Goal: Task Accomplishment & Management: Manage account settings

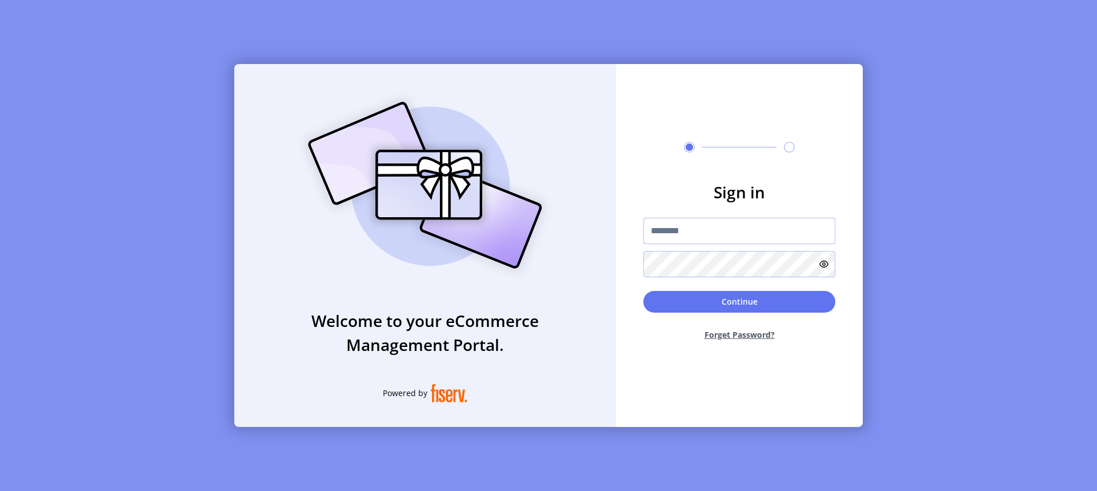
click at [699, 233] on input "text" at bounding box center [739, 231] width 192 height 26
type input "**********"
click at [779, 303] on button "Continue" at bounding box center [739, 302] width 192 height 22
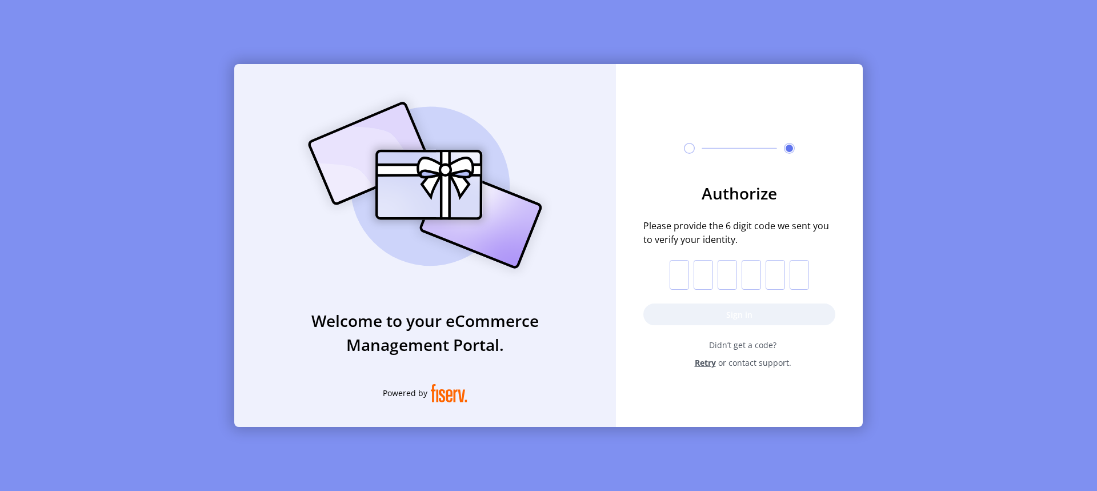
click at [684, 275] on input "text" at bounding box center [678, 275] width 19 height 30
paste input "*"
type input "*"
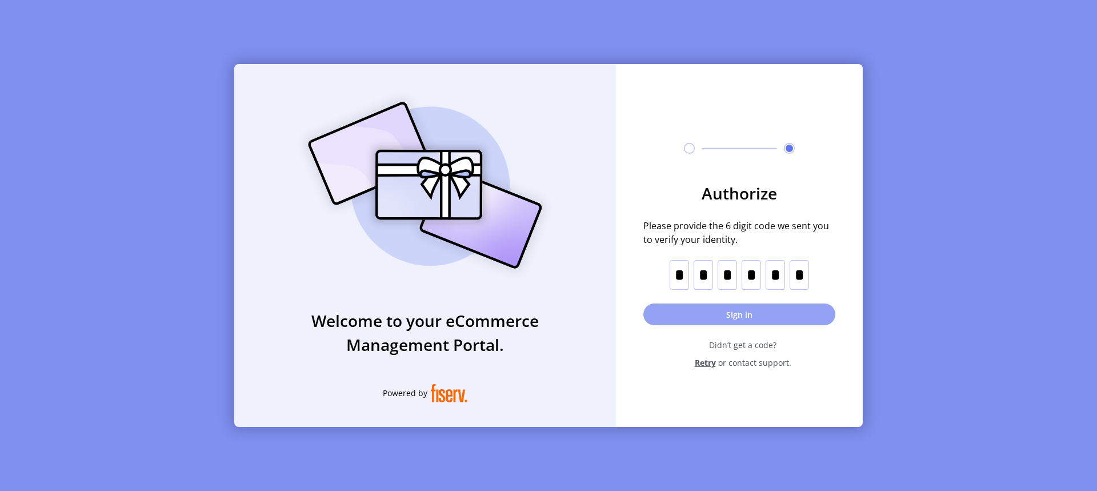
click at [748, 315] on button "Sign in" at bounding box center [739, 314] width 192 height 22
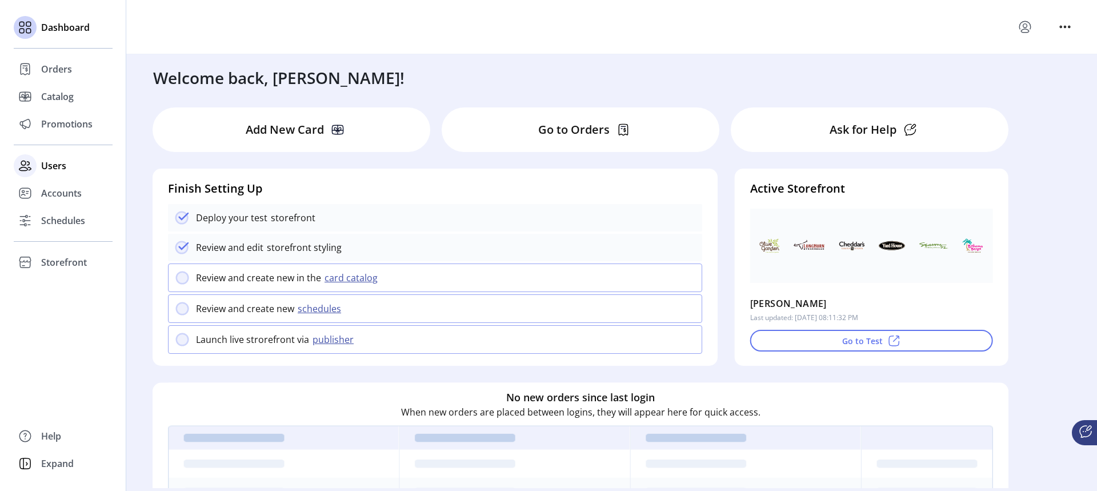
click at [51, 167] on span "Users" at bounding box center [53, 166] width 25 height 14
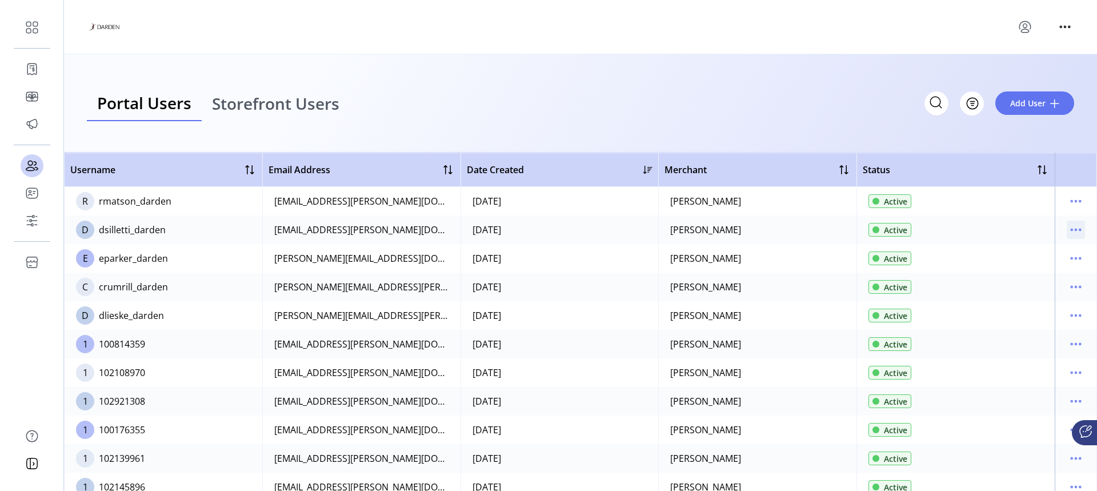
click at [1072, 231] on icon "menu" at bounding box center [1076, 229] width 18 height 18
click at [1016, 274] on span "View Details" at bounding box center [1022, 270] width 95 height 9
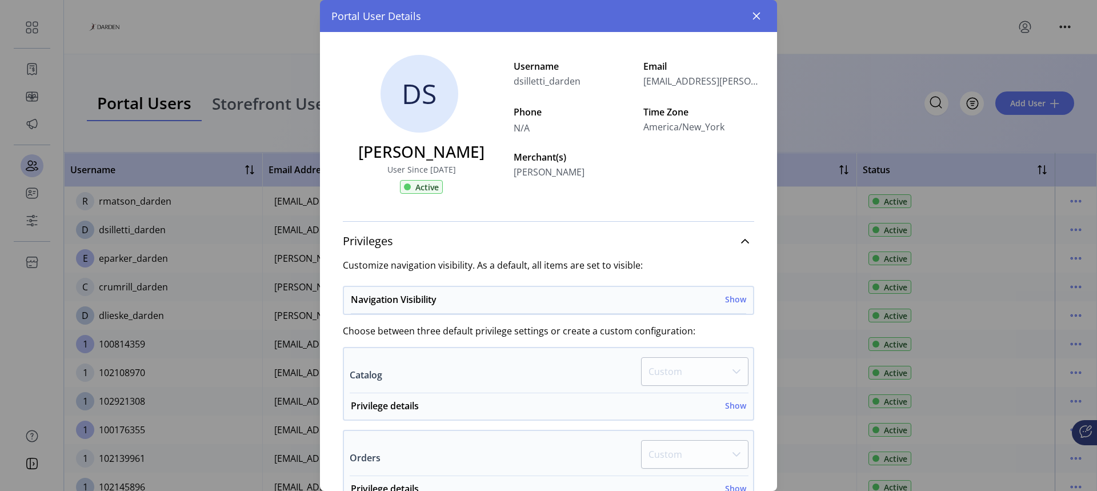
drag, startPoint x: 583, startPoint y: 78, endPoint x: 517, endPoint y: 83, distance: 65.9
click at [517, 83] on div "DS [PERSON_NAME] User Since [DATE] Active Username dsilletti_darden Email [EMAI…" at bounding box center [548, 119] width 457 height 175
copy span "dsilletti_darden"
drag, startPoint x: 616, startPoint y: 18, endPoint x: 662, endPoint y: 112, distance: 105.0
click at [606, 6] on div "Portal User Details" at bounding box center [548, 16] width 457 height 32
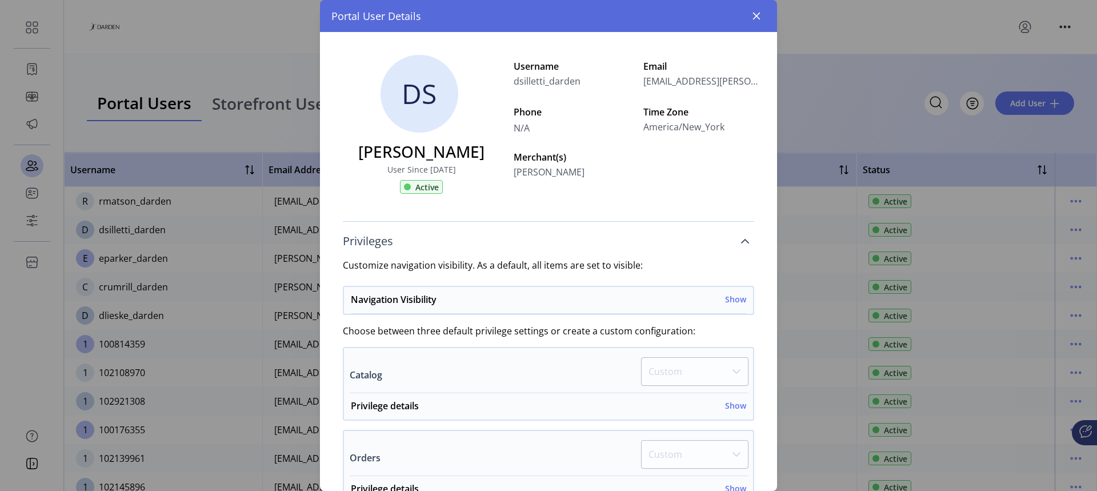
click at [741, 239] on icon at bounding box center [745, 241] width 8 height 5
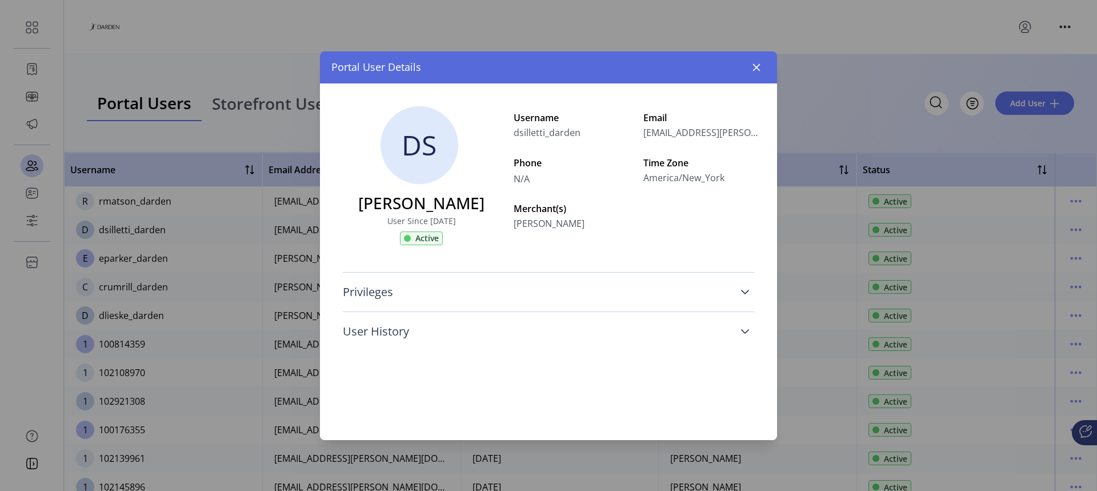
click at [740, 333] on link "User History" at bounding box center [548, 331] width 411 height 25
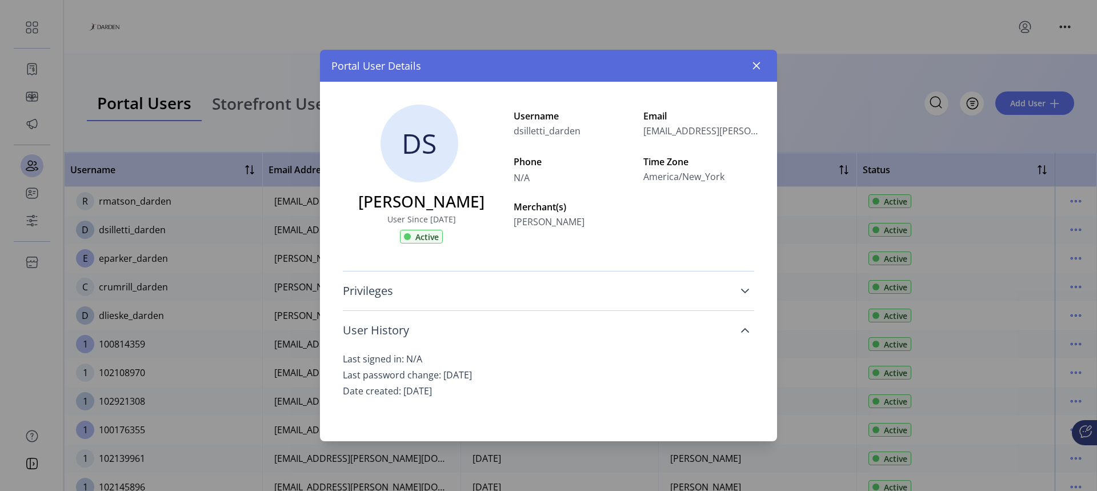
click at [745, 332] on icon at bounding box center [744, 330] width 9 height 9
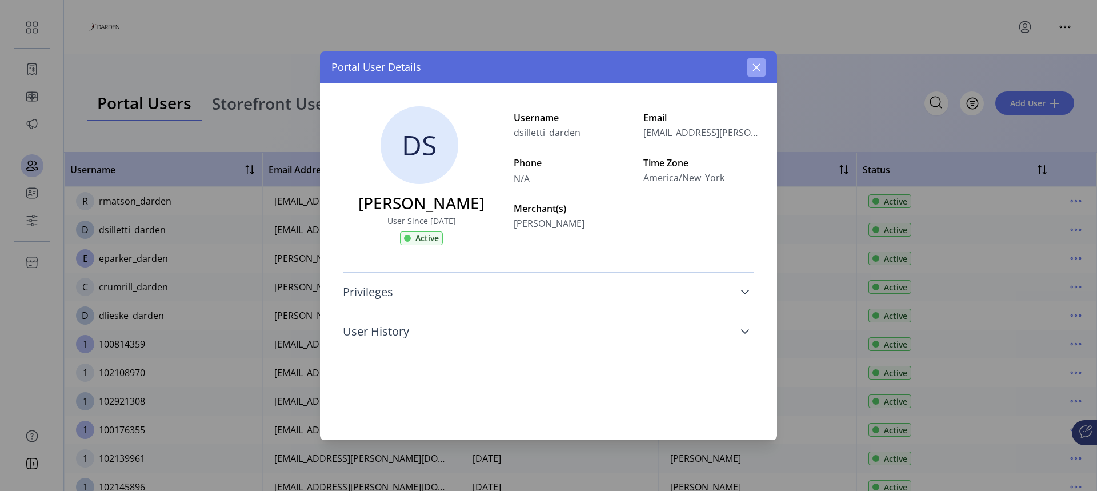
click at [757, 68] on icon "button" at bounding box center [756, 66] width 7 height 7
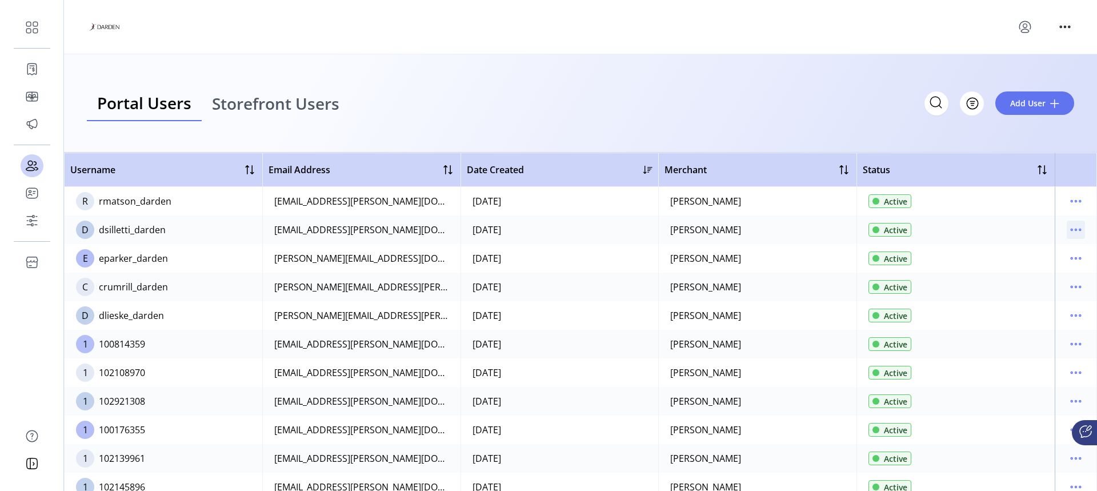
click at [1072, 230] on icon "menu" at bounding box center [1076, 229] width 18 height 18
click at [1017, 253] on span "Edit Details" at bounding box center [1022, 251] width 95 height 9
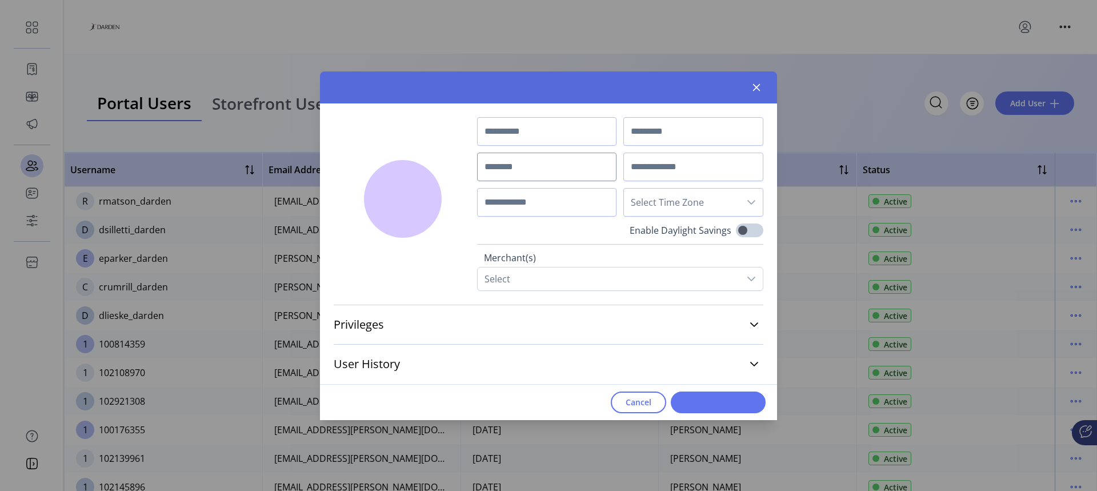
type input "********"
type input "**********"
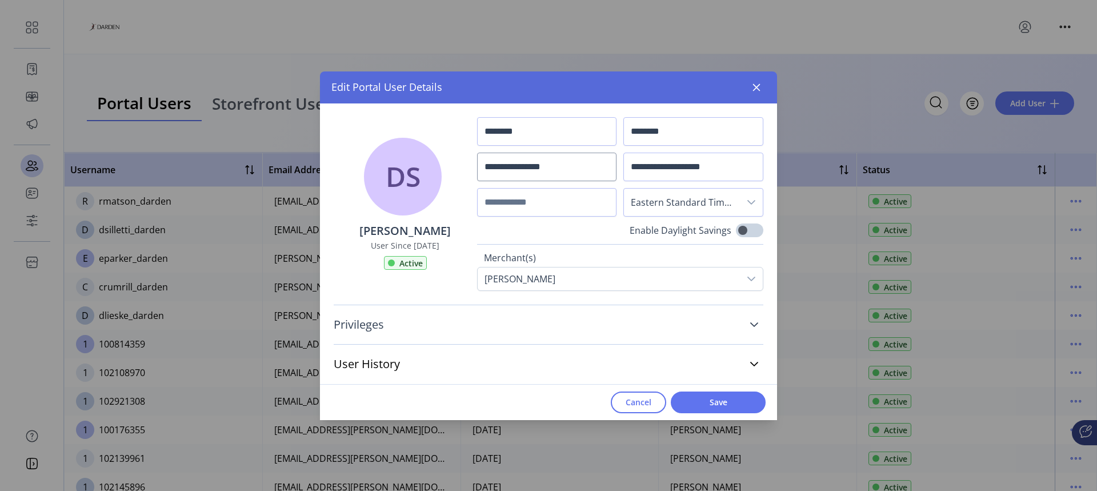
click at [755, 324] on icon at bounding box center [753, 324] width 9 height 9
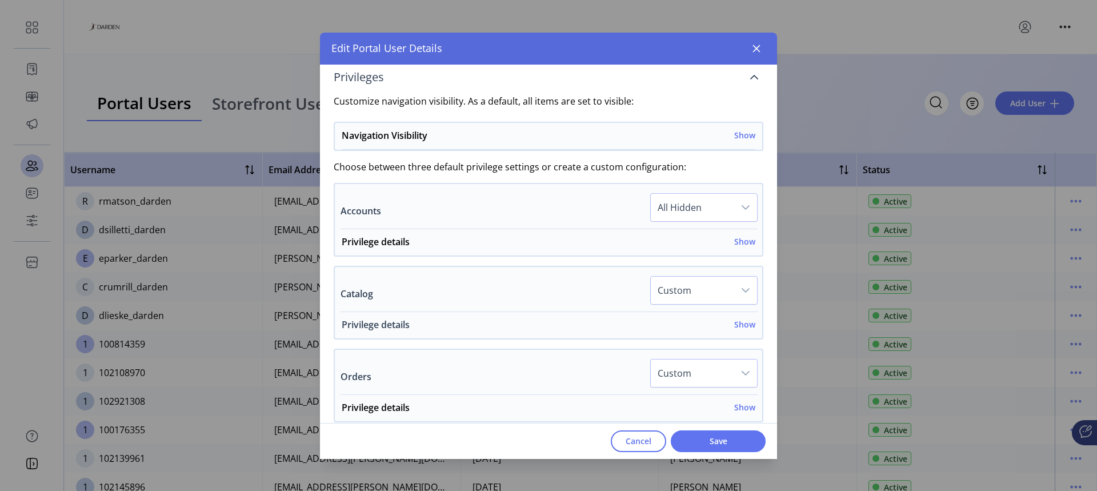
scroll to position [228, 0]
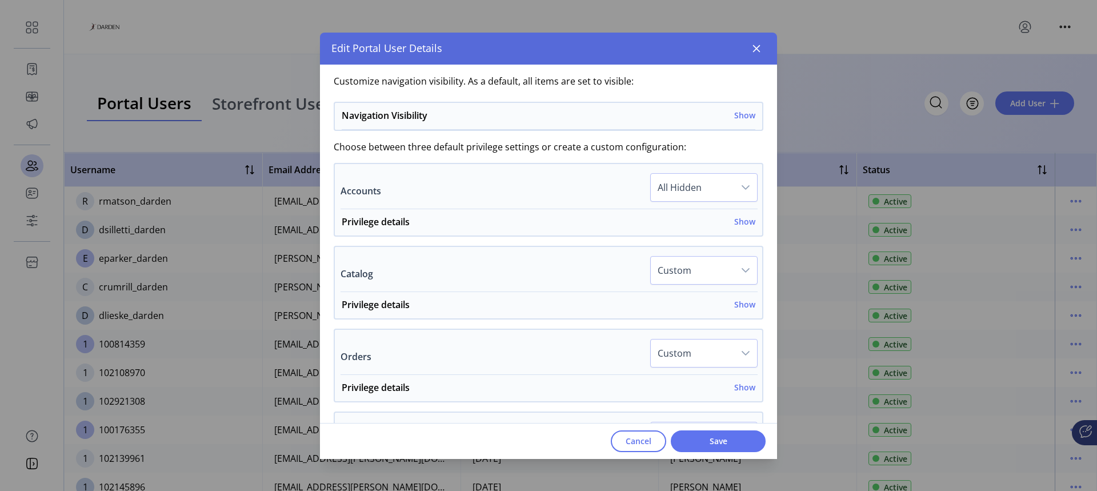
click at [741, 268] on icon "dropdown trigger" at bounding box center [745, 270] width 9 height 9
click at [565, 280] on div "Catalog Custom All Active All Read Only All Hidden Custom" at bounding box center [548, 274] width 417 height 36
click at [737, 305] on h6 "Show" at bounding box center [744, 304] width 21 height 12
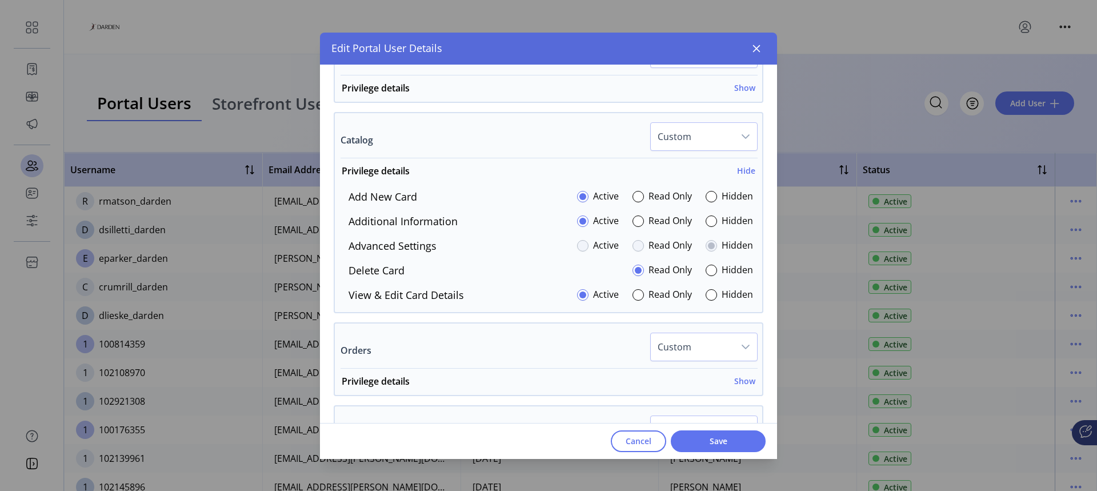
scroll to position [343, 0]
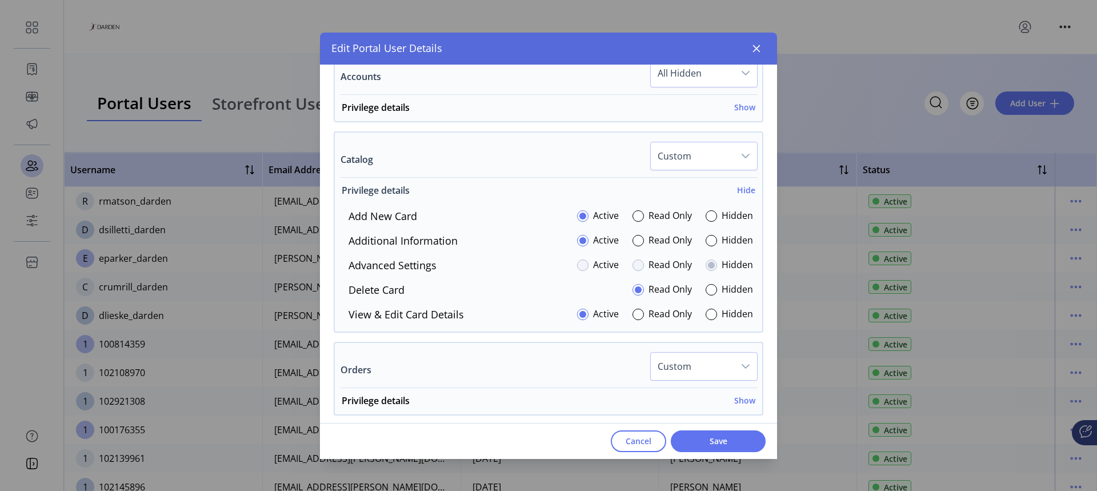
click at [741, 189] on h6 "Hide" at bounding box center [746, 190] width 18 height 12
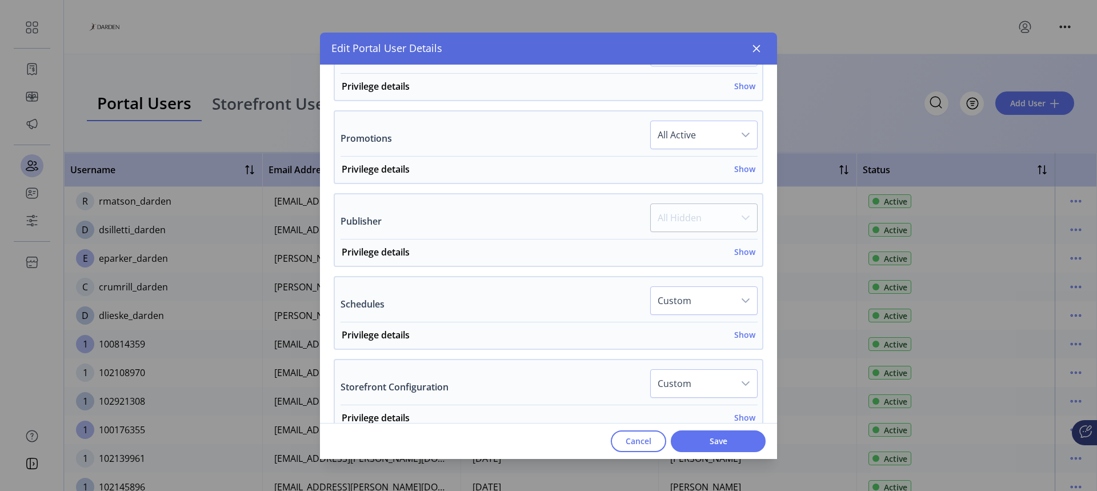
scroll to position [514, 0]
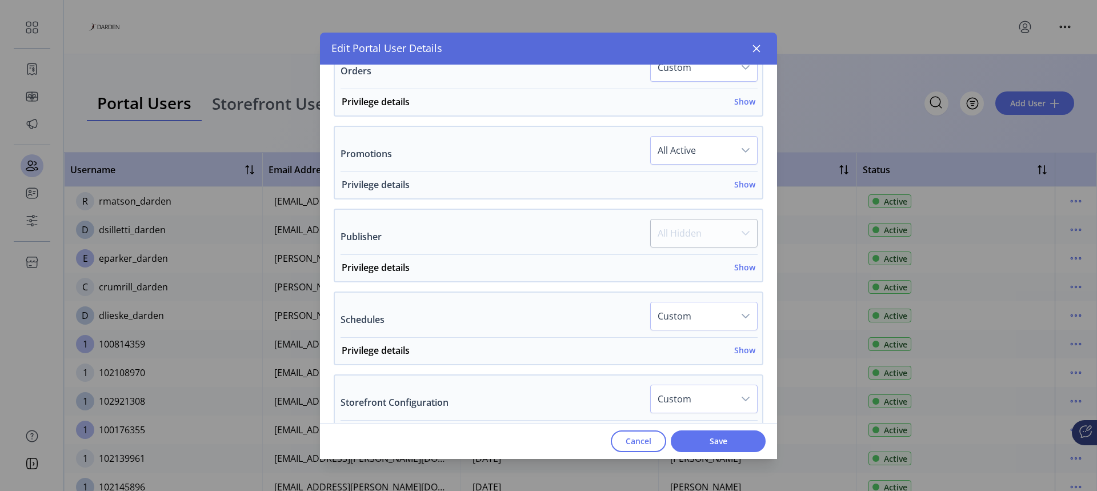
click at [744, 185] on h6 "Show" at bounding box center [744, 184] width 21 height 12
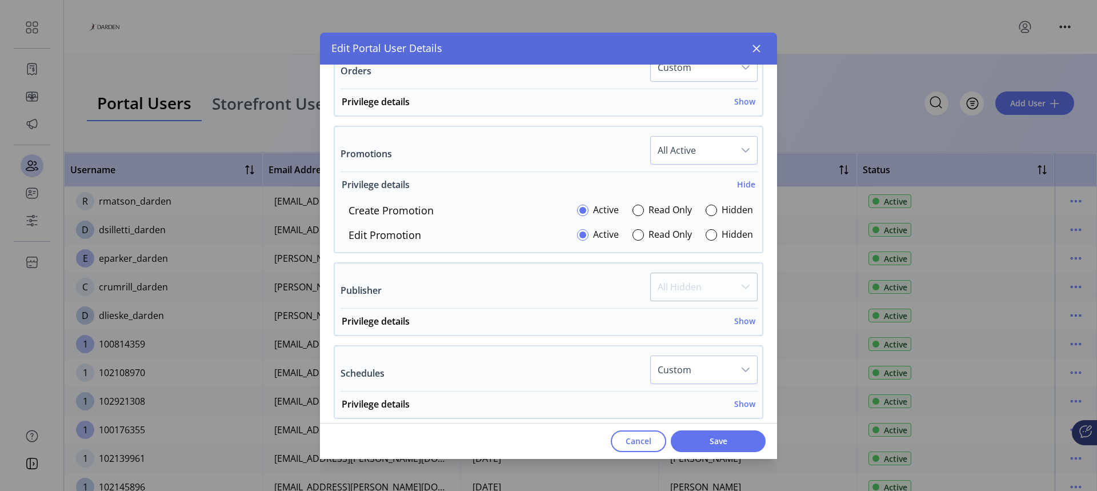
click at [742, 185] on h6 "Hide" at bounding box center [746, 184] width 18 height 12
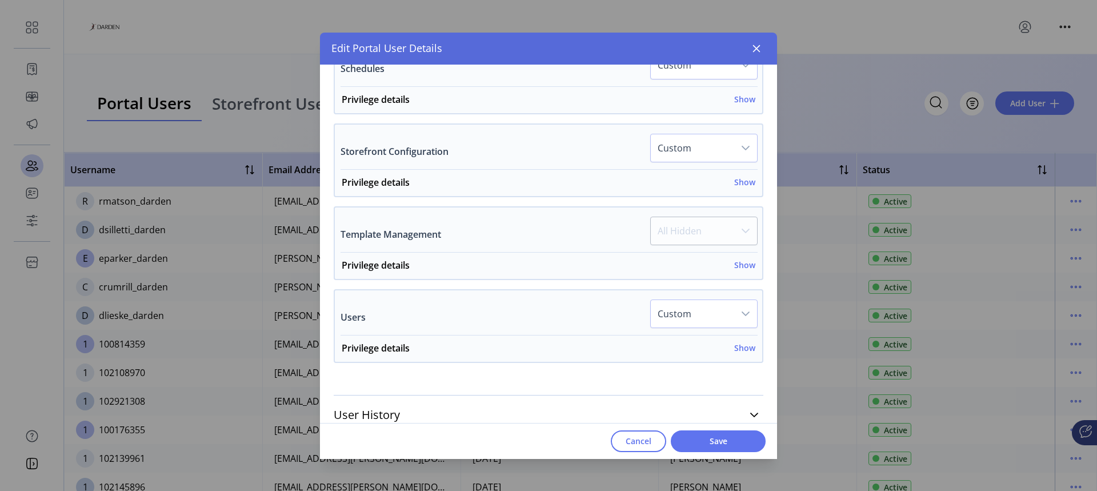
scroll to position [777, 0]
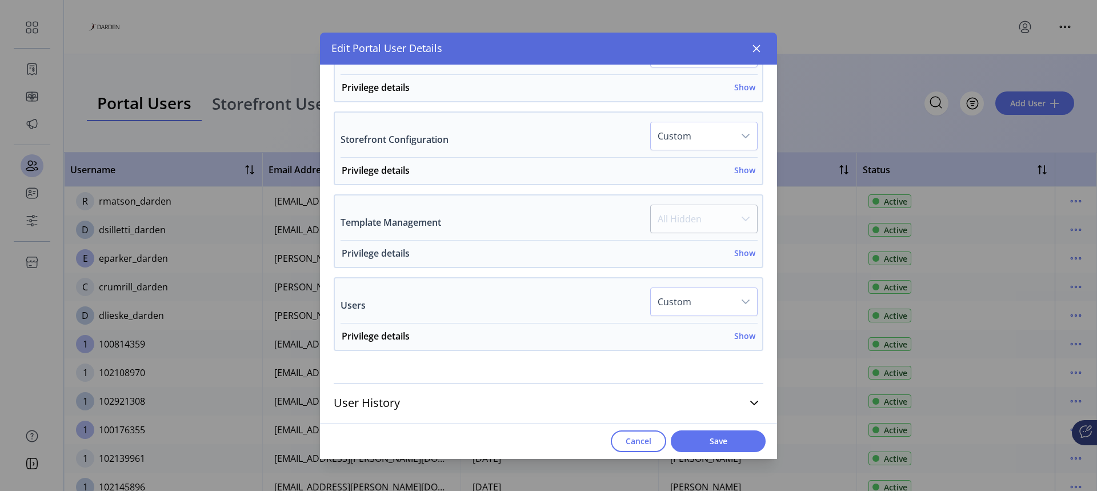
click at [742, 252] on h6 "Show" at bounding box center [744, 253] width 21 height 12
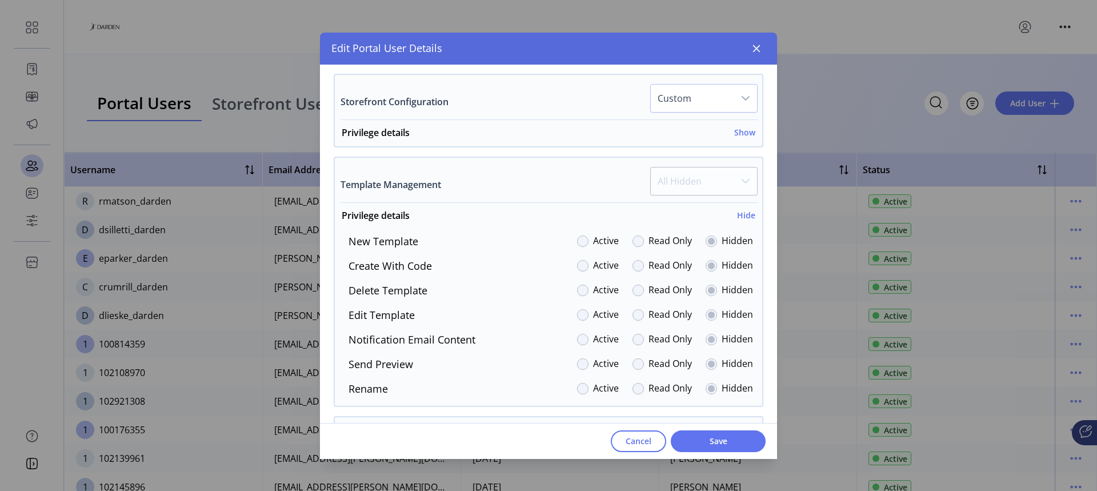
scroll to position [834, 0]
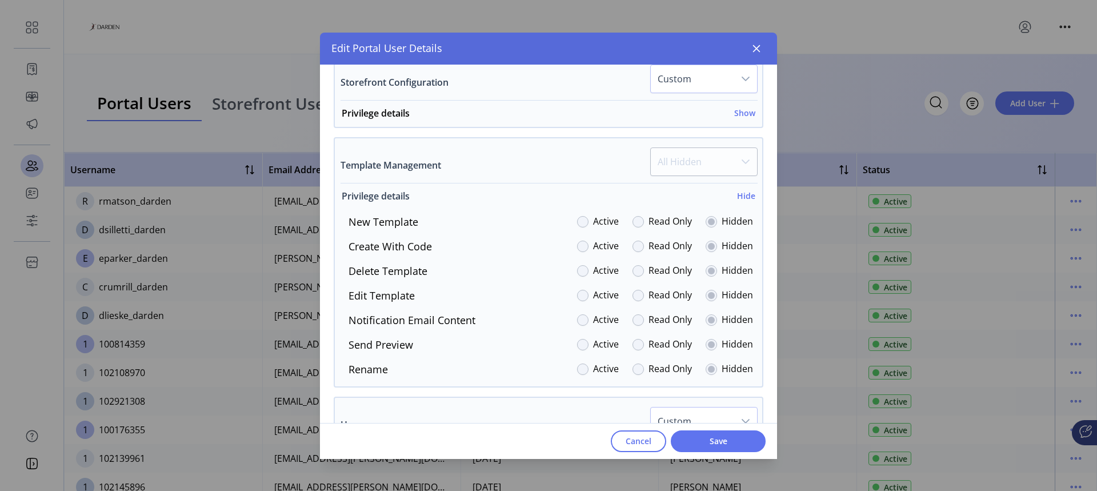
click at [744, 197] on h6 "Hide" at bounding box center [746, 196] width 18 height 12
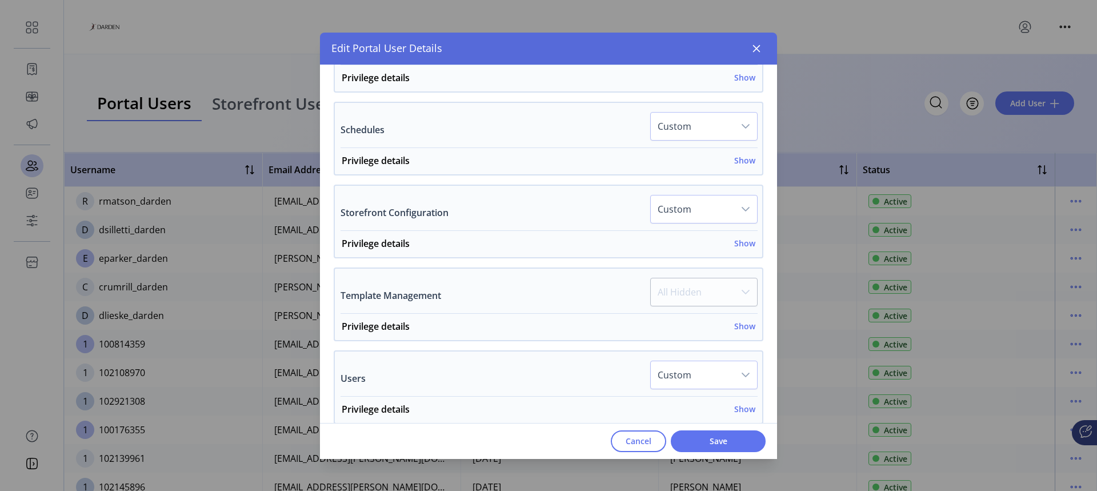
scroll to position [663, 0]
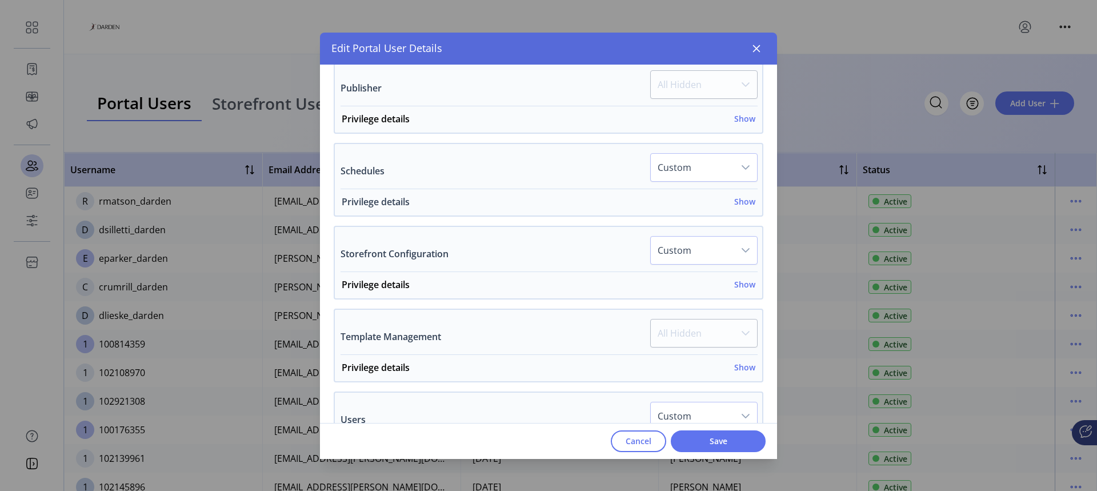
click at [740, 199] on h6 "Show" at bounding box center [744, 201] width 21 height 12
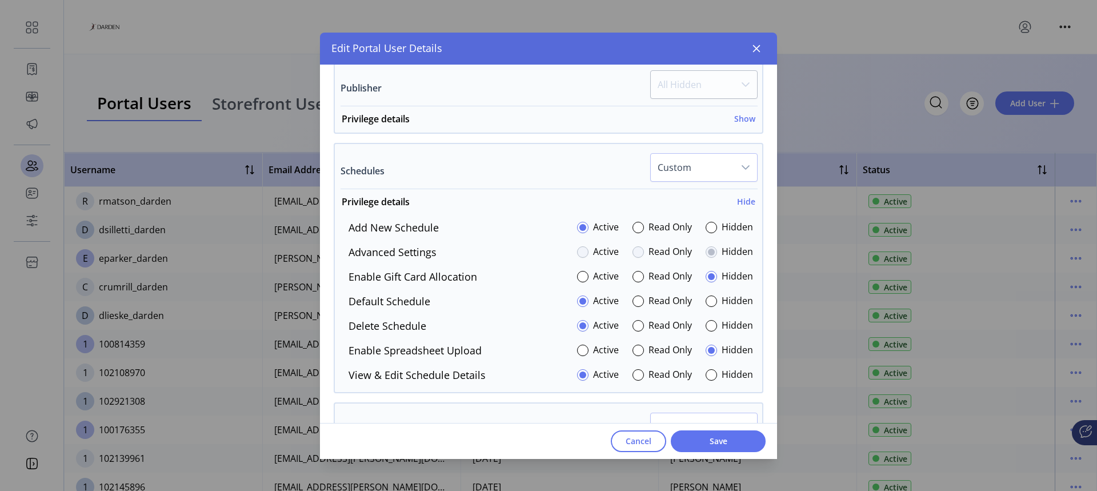
drag, startPoint x: 744, startPoint y: 201, endPoint x: 682, endPoint y: 219, distance: 64.9
click at [741, 201] on h6 "Hide" at bounding box center [746, 201] width 18 height 12
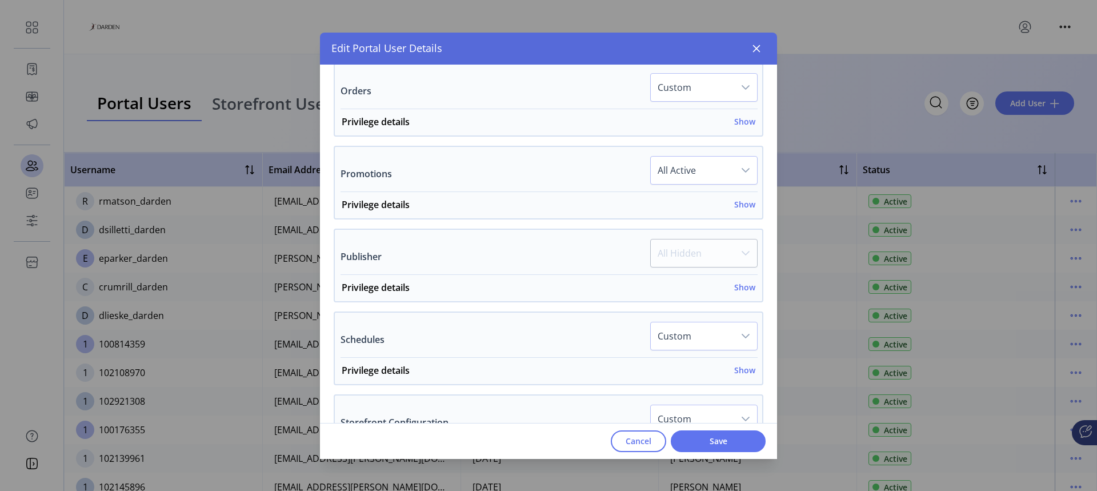
scroll to position [514, 0]
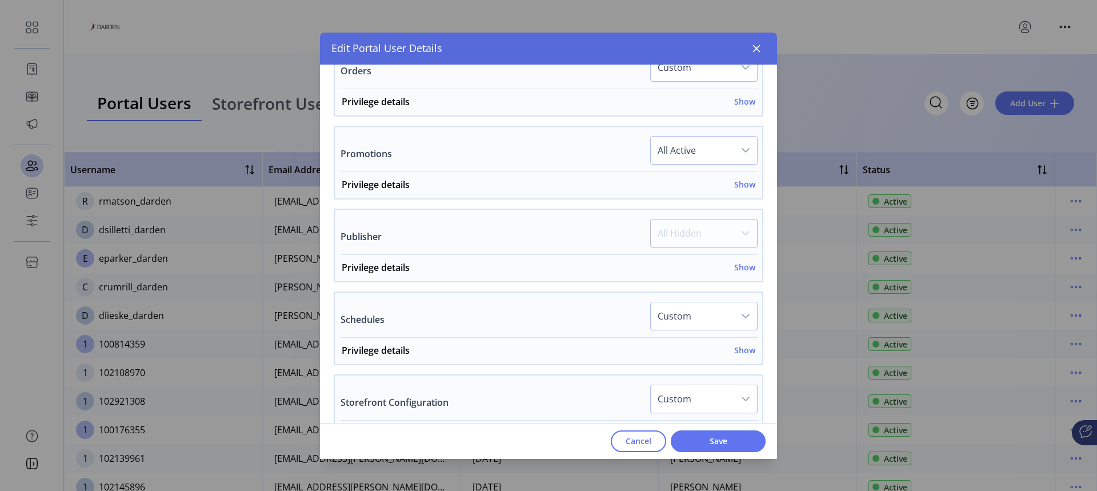
drag, startPoint x: 757, startPoint y: 51, endPoint x: 925, endPoint y: 42, distance: 168.8
click at [757, 51] on icon "button" at bounding box center [756, 48] width 9 height 9
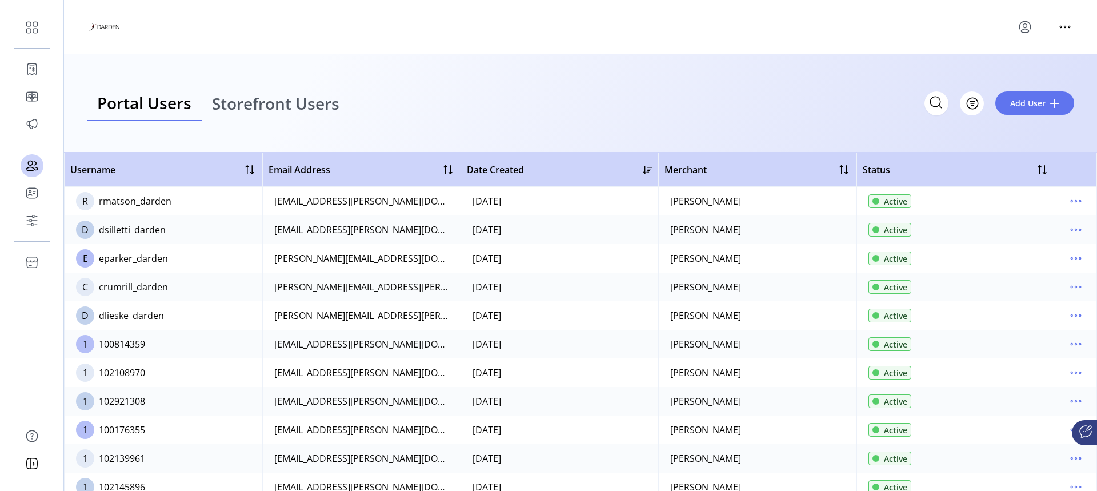
scroll to position [1097, 0]
click at [1033, 30] on icon "menu" at bounding box center [1025, 27] width 18 height 18
click at [1004, 73] on span "Sign Out" at bounding box center [984, 71] width 86 height 9
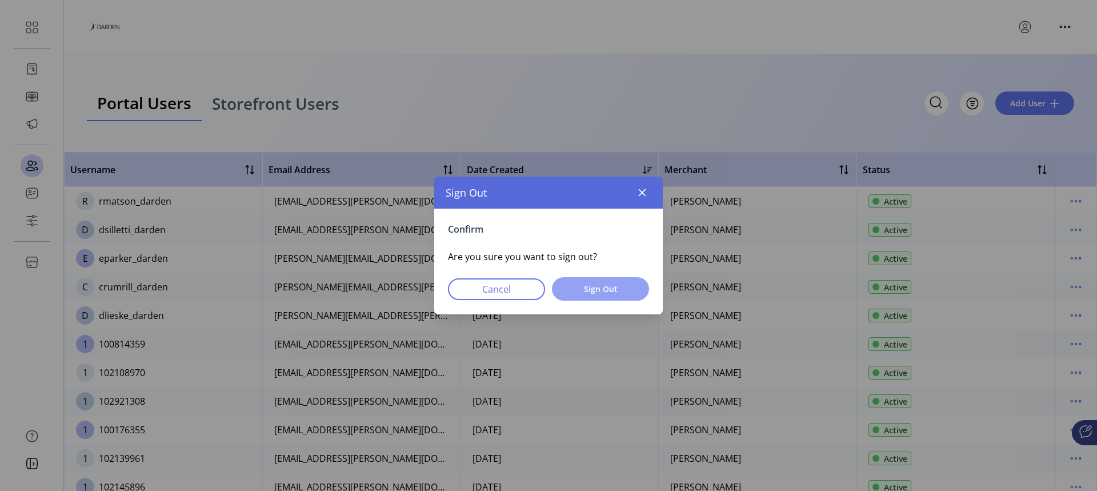
click at [571, 290] on span "Sign Out" at bounding box center [600, 289] width 67 height 12
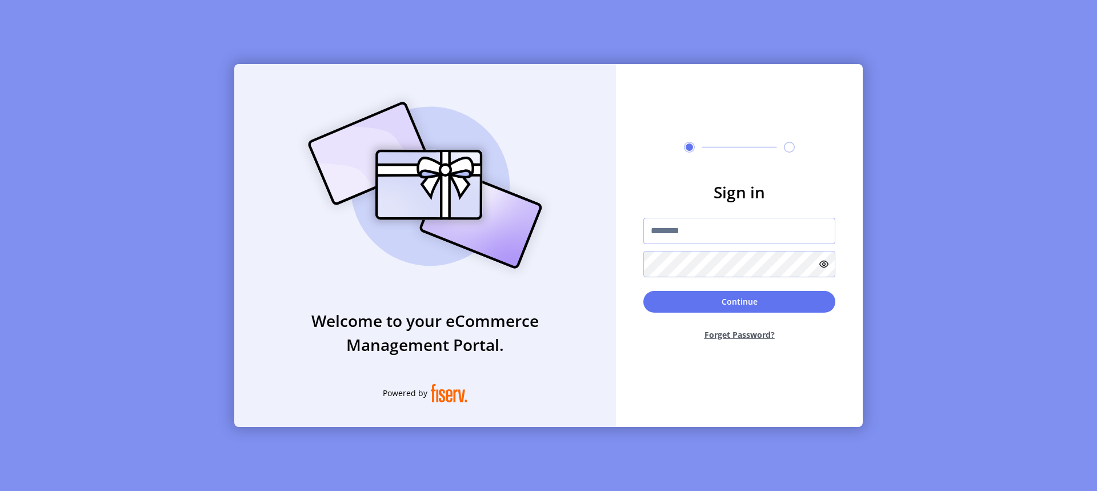
type input "**********"
